Goal: Find contact information: Find contact information

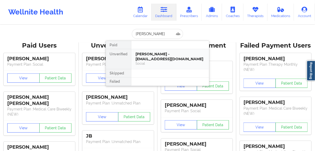
click at [146, 57] on div "[PERSON_NAME] - [EMAIL_ADDRESS][DOMAIN_NAME]" at bounding box center [170, 57] width 69 height 10
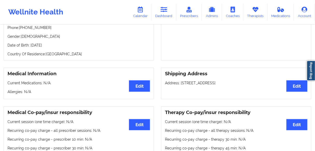
scroll to position [41, 0]
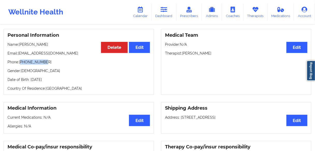
drag, startPoint x: 47, startPoint y: 63, endPoint x: 21, endPoint y: 63, distance: 26.4
click at [21, 63] on p "Phone: [PHONE_NUMBER]" at bounding box center [79, 62] width 143 height 5
copy p "18048740863"
click at [171, 16] on link "Dashboard" at bounding box center [164, 12] width 25 height 17
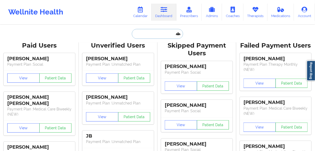
click at [138, 33] on input "text" at bounding box center [157, 34] width 51 height 10
paste input "[PERSON_NAME]"
type input "[PERSON_NAME]"
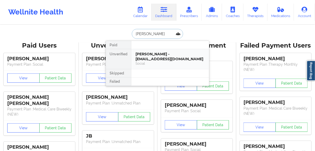
click at [151, 56] on div "[PERSON_NAME] - [EMAIL_ADDRESS][DOMAIN_NAME]" at bounding box center [170, 57] width 69 height 10
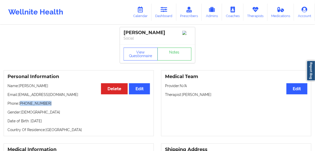
drag, startPoint x: 50, startPoint y: 106, endPoint x: 21, endPoint y: 105, distance: 28.8
click at [21, 105] on p "Phone: [PHONE_NUMBER]" at bounding box center [79, 103] width 143 height 5
copy p "[PHONE_NUMBER]"
